Goal: Transaction & Acquisition: Obtain resource

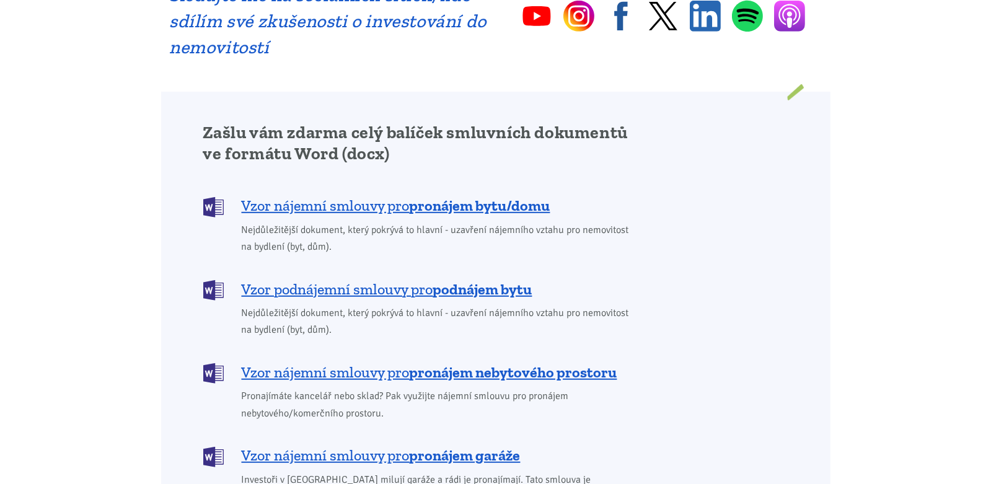
scroll to position [991, 0]
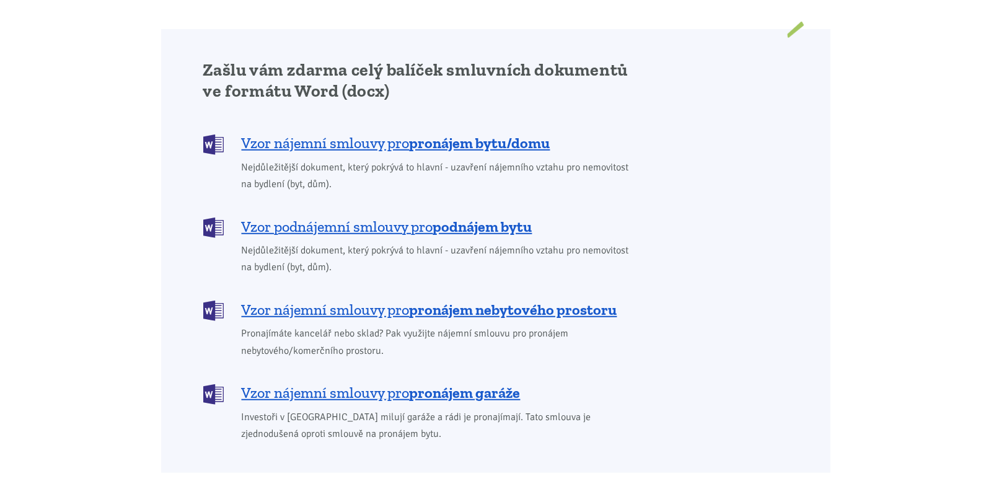
click at [431, 134] on b "pronájem bytu/domu" at bounding box center [480, 143] width 141 height 18
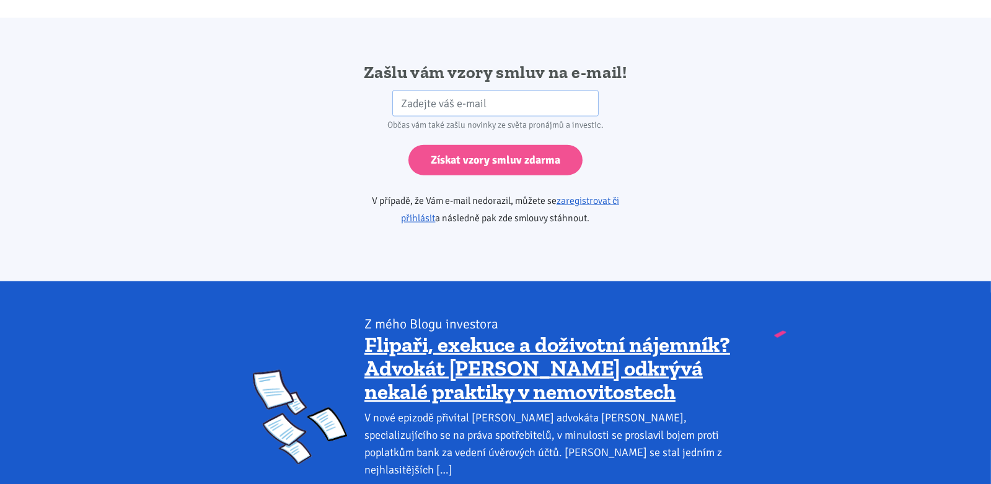
scroll to position [2071, 0]
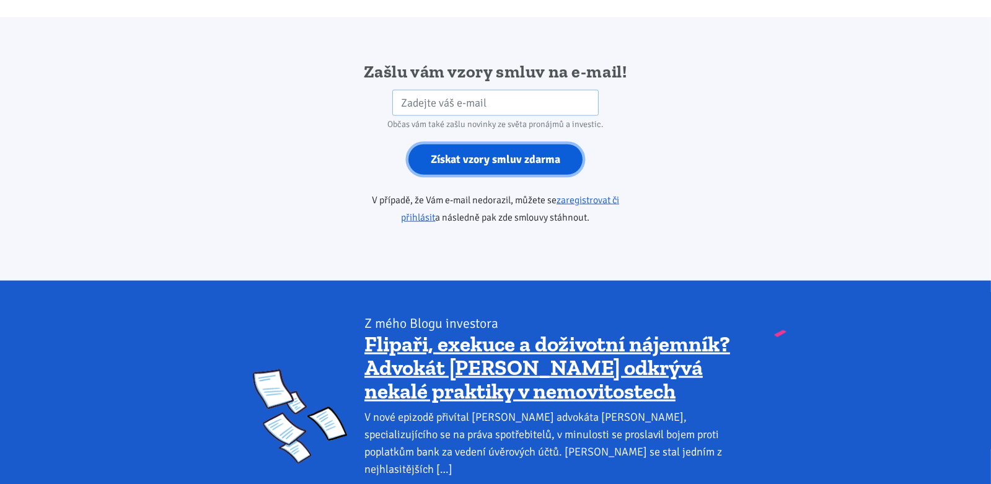
click at [466, 144] on input "Získat vzory smluv zdarma" at bounding box center [496, 159] width 174 height 30
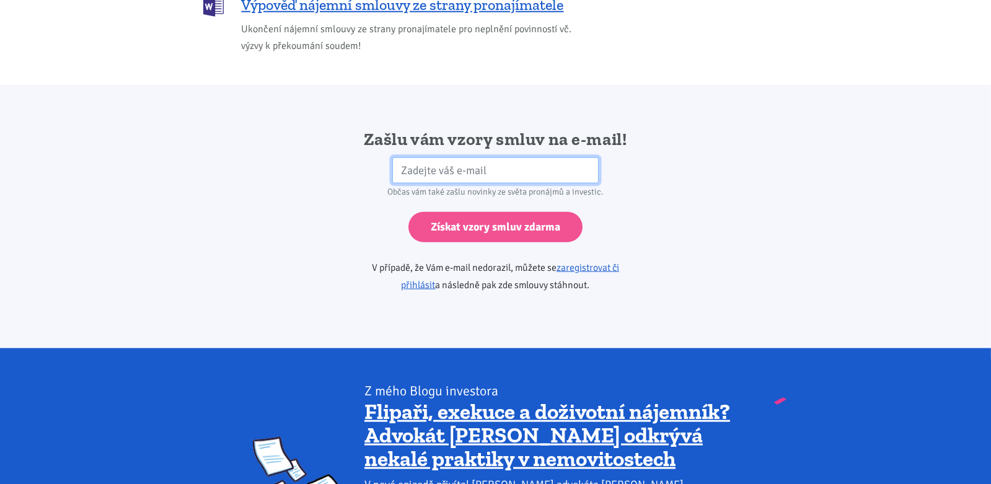
scroll to position [2009, 0]
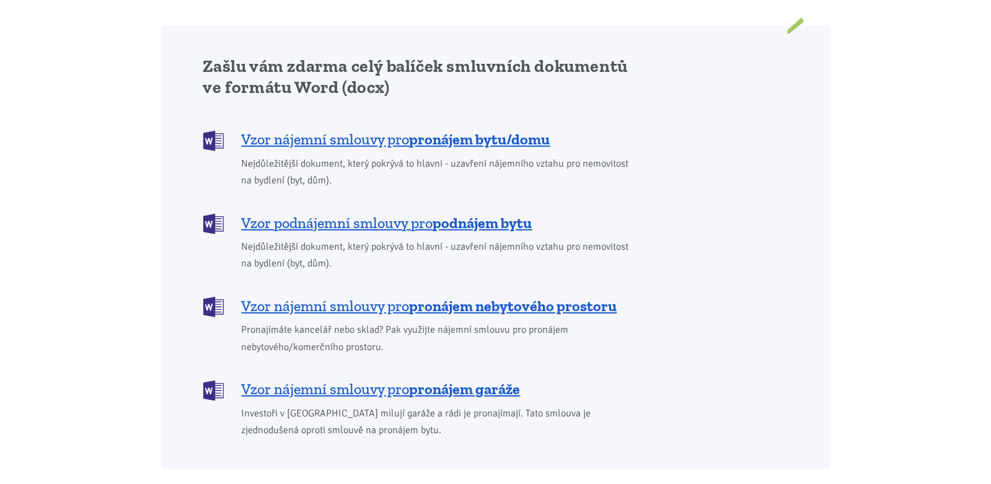
scroll to position [991, 0]
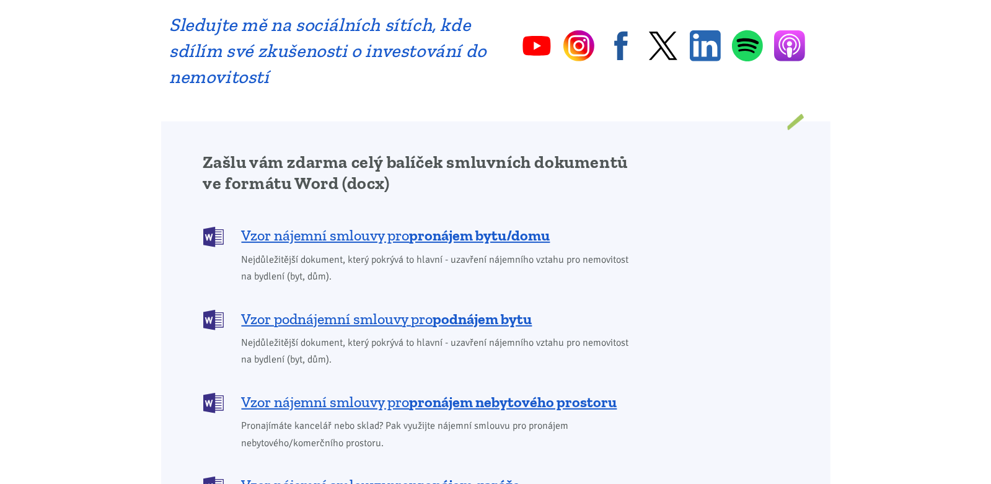
scroll to position [929, 0]
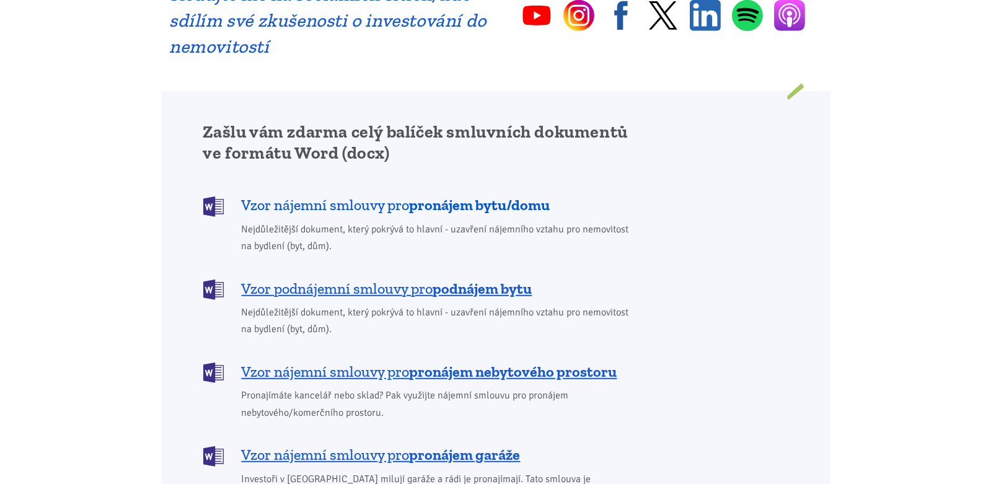
click at [447, 196] on b "pronájem bytu/domu" at bounding box center [480, 205] width 141 height 18
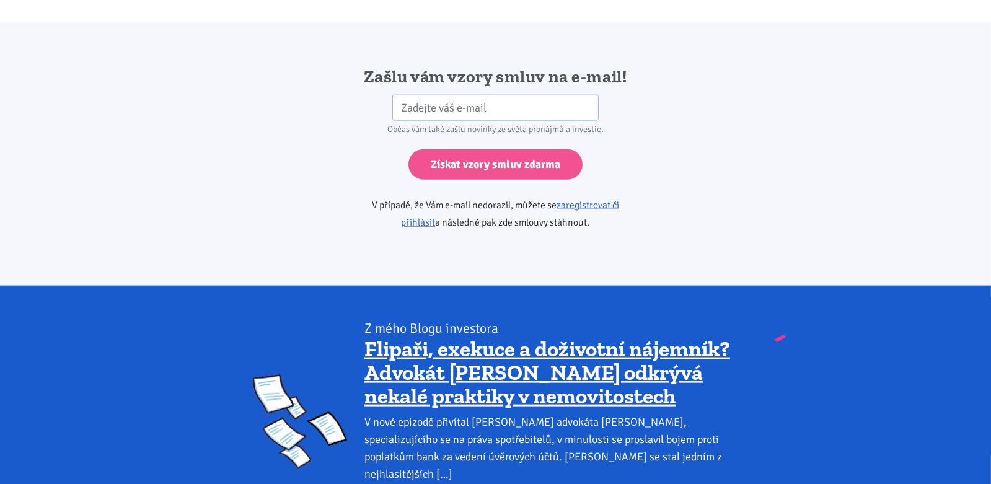
scroll to position [2071, 0]
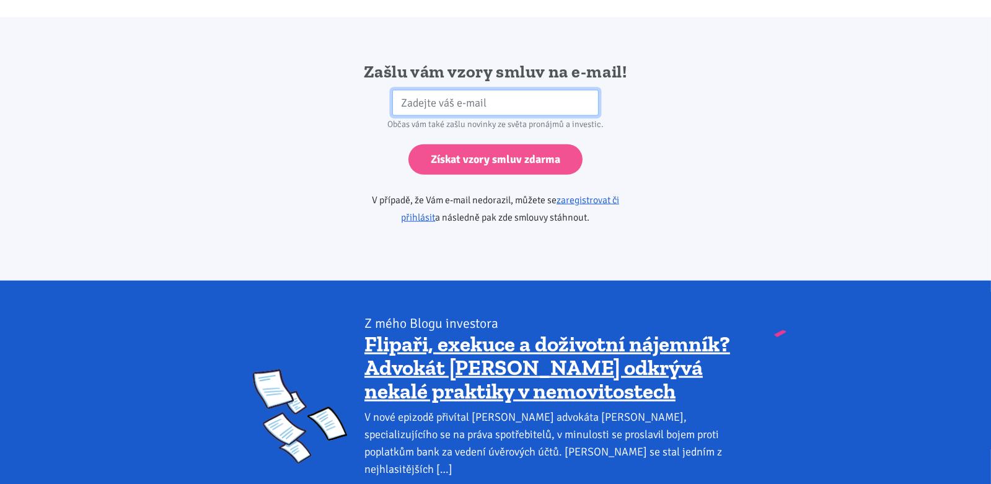
click at [401, 90] on input "email" at bounding box center [495, 103] width 206 height 27
type input "27josef@seznam.cz"
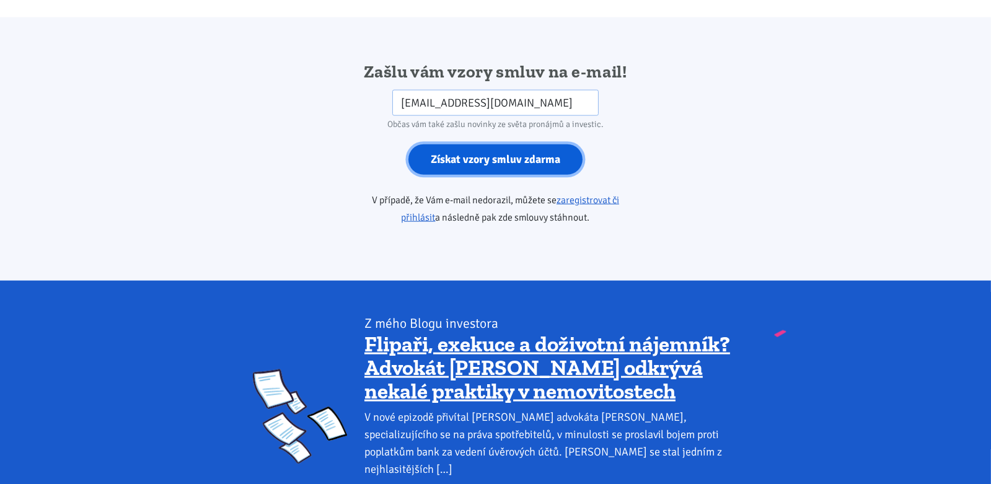
click at [468, 144] on input "Získat vzory smluv zdarma" at bounding box center [496, 159] width 174 height 30
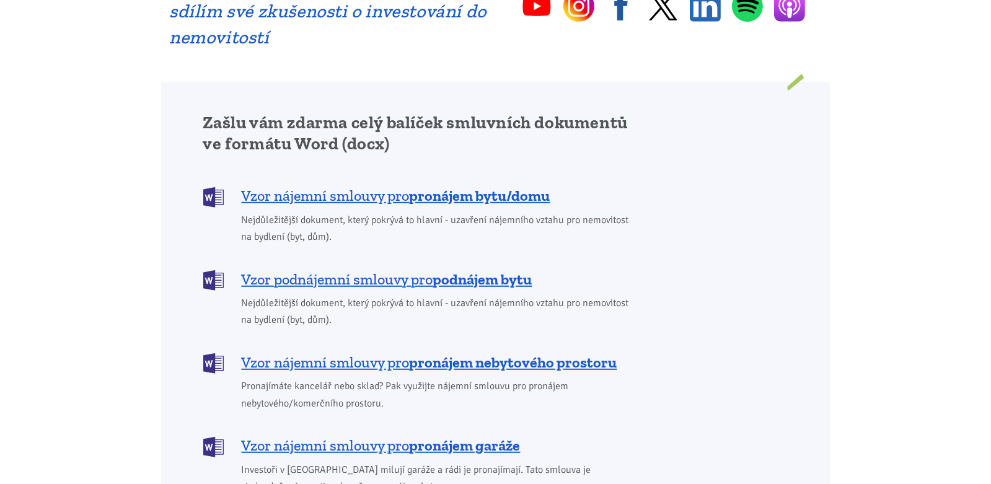
scroll to position [929, 0]
